Goal: Task Accomplishment & Management: Manage account settings

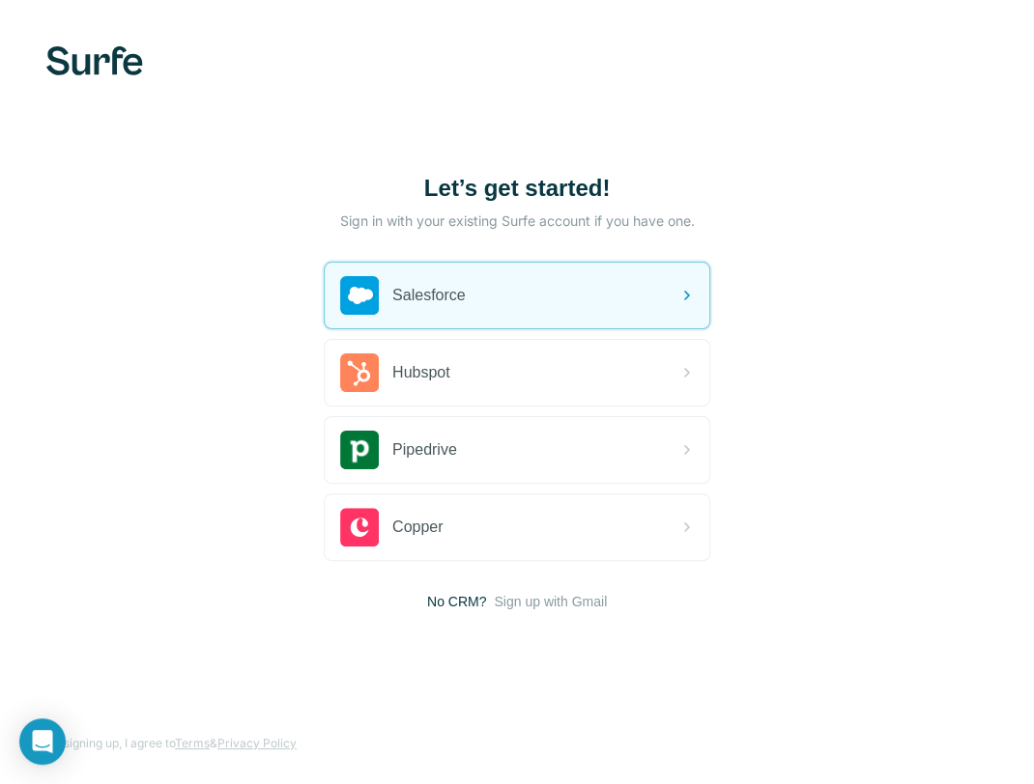
click at [484, 307] on div "Salesforce" at bounding box center [517, 296] width 384 height 66
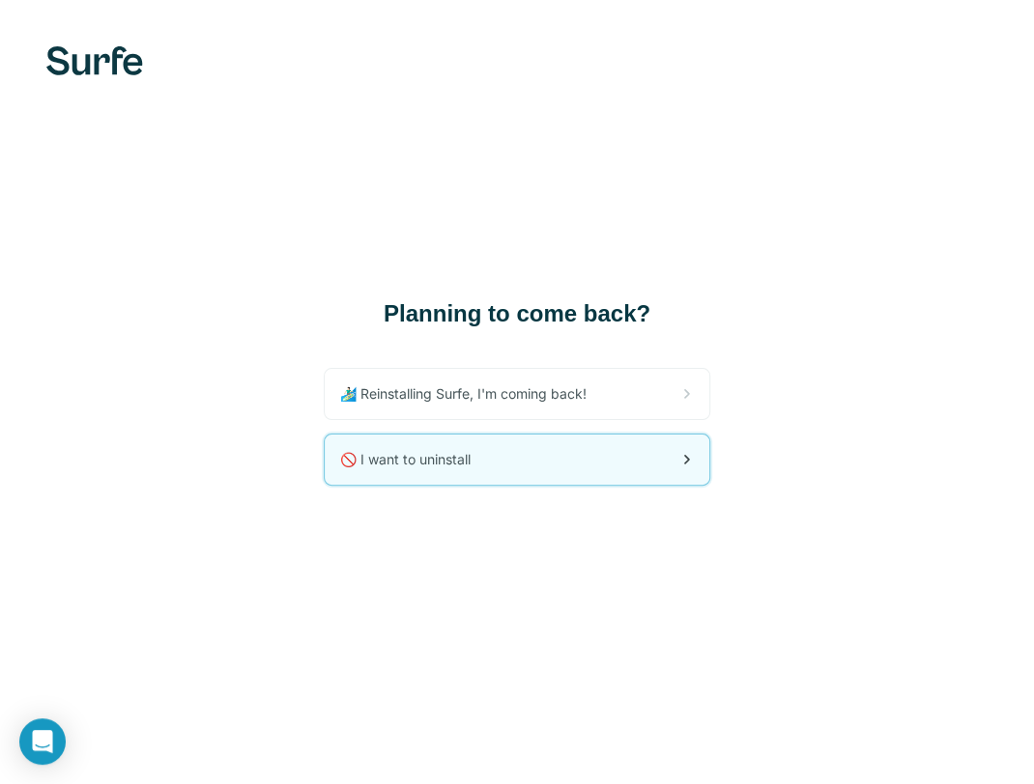
click at [565, 458] on div "🚫 I want to uninstall" at bounding box center [517, 460] width 384 height 50
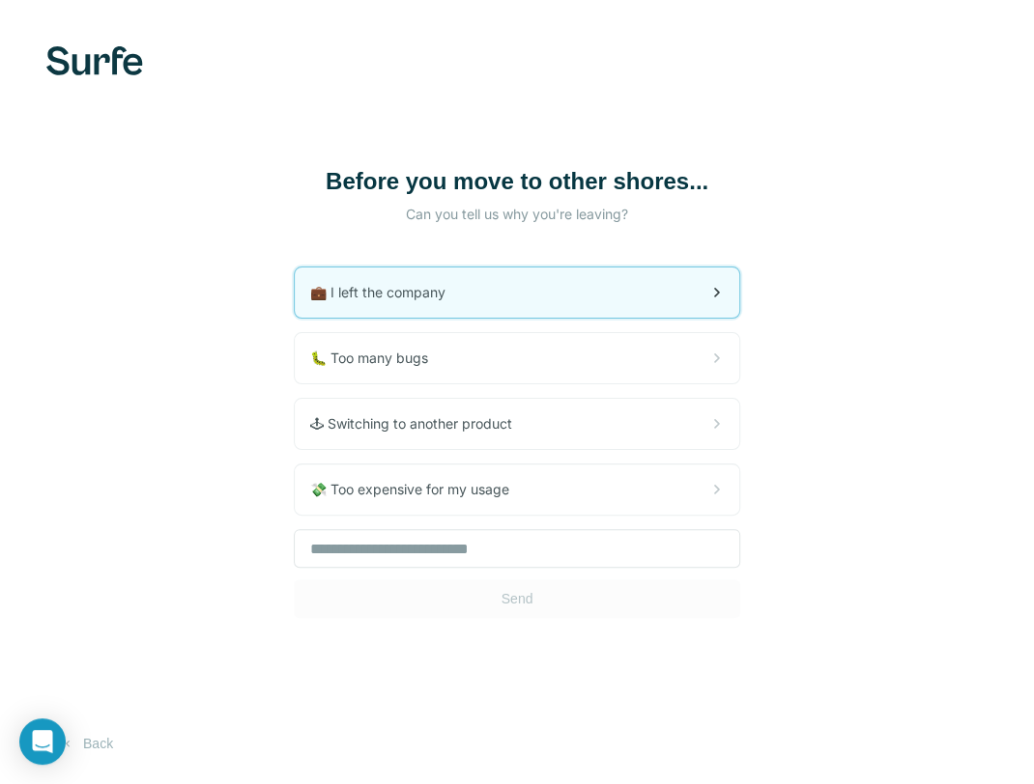
click at [475, 288] on div "💼 I left the company" at bounding box center [517, 293] width 444 height 50
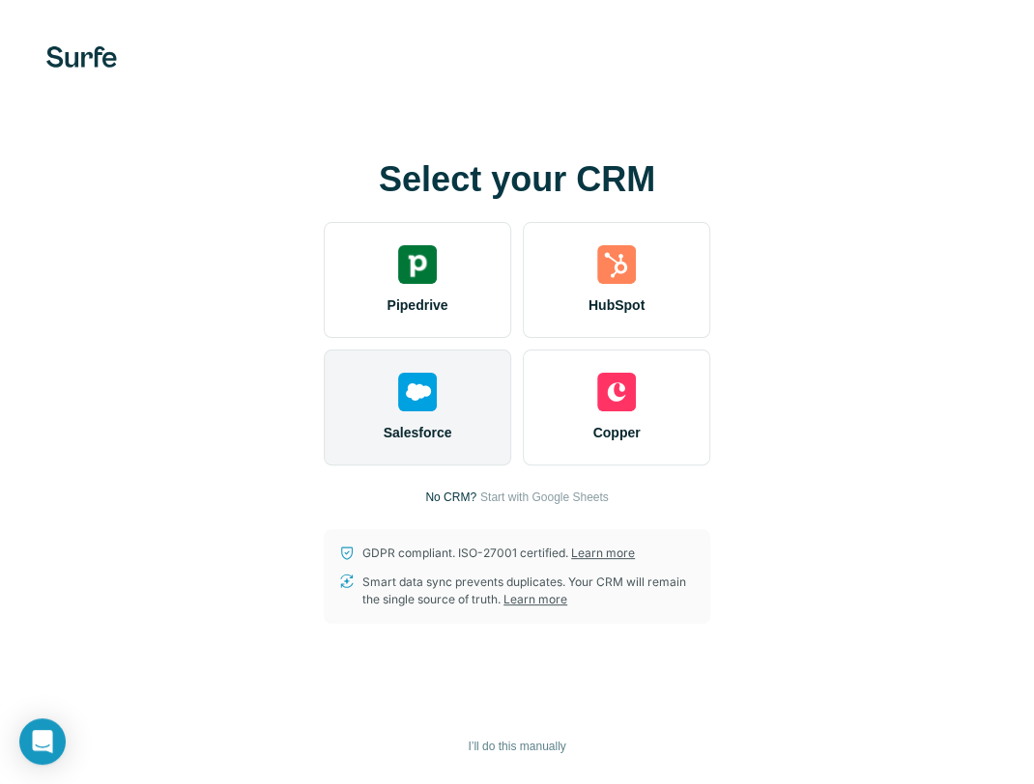
click at [358, 396] on div "Salesforce" at bounding box center [417, 408] width 187 height 116
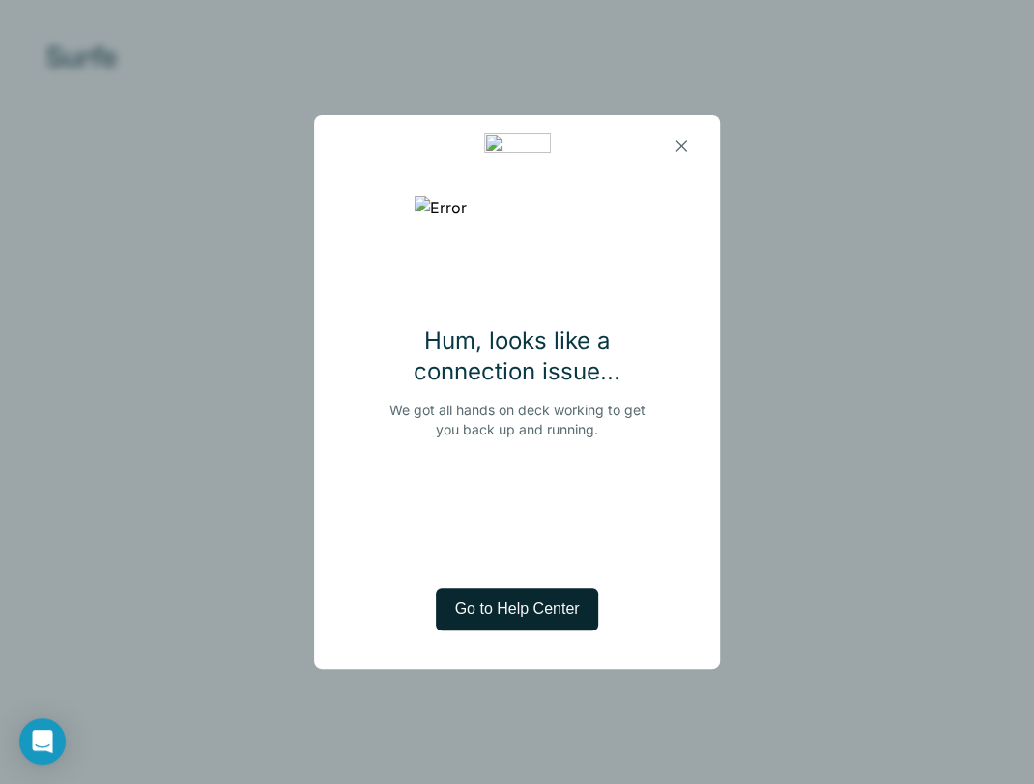
click at [526, 616] on span "Go to Help Center" at bounding box center [517, 609] width 125 height 23
